Goal: Task Accomplishment & Management: Manage account settings

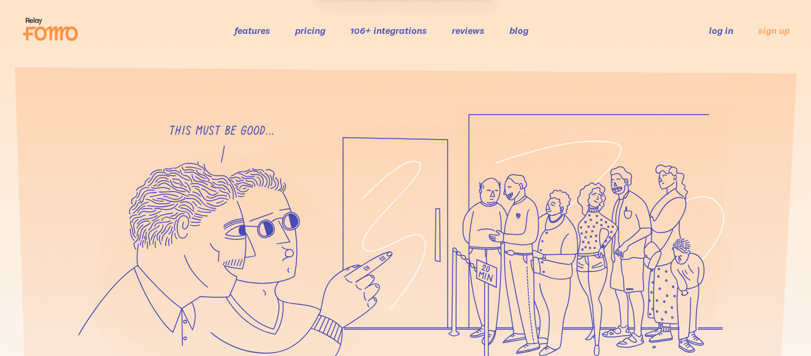
click at [726, 34] on link "log in" at bounding box center [721, 30] width 24 height 12
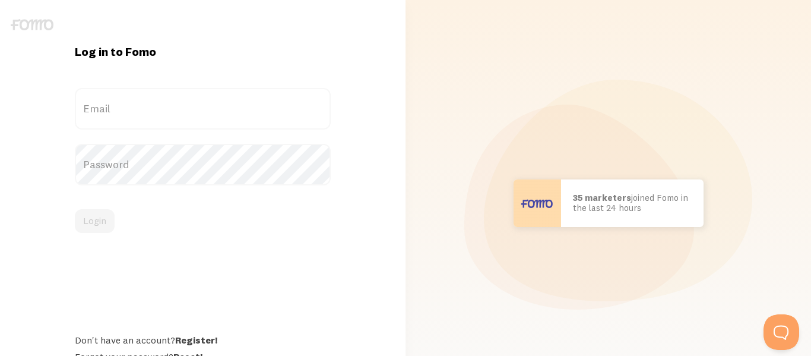
click at [154, 121] on label "Email" at bounding box center [203, 109] width 256 height 42
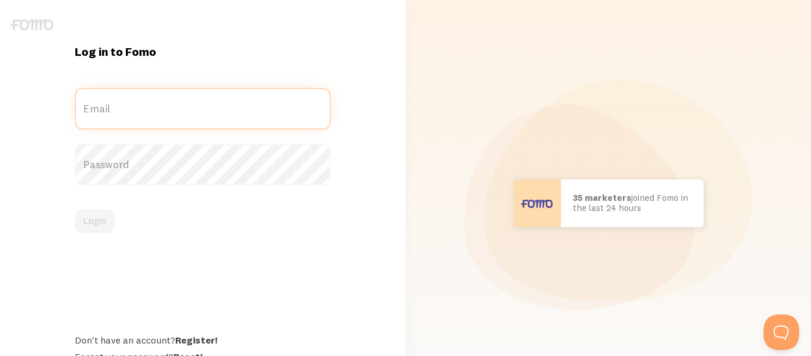
click at [154, 121] on input "Email" at bounding box center [203, 109] width 256 height 42
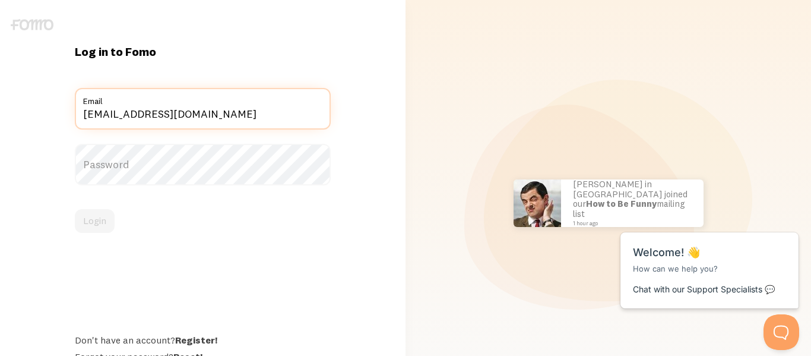
type input "[EMAIL_ADDRESS][DOMAIN_NAME]"
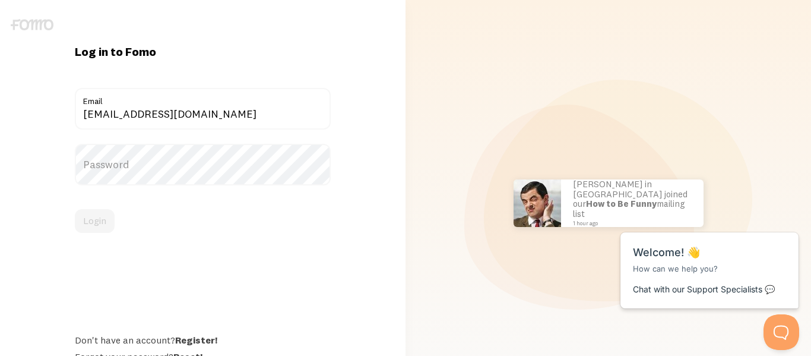
click at [154, 174] on label "Password" at bounding box center [203, 165] width 256 height 42
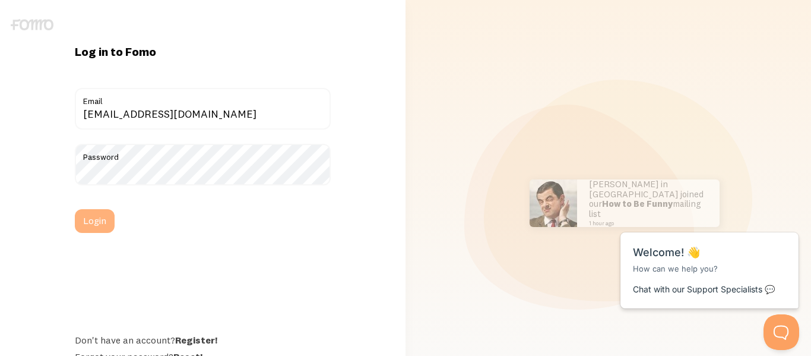
click at [98, 222] on button "Login" at bounding box center [95, 221] width 40 height 24
